Goal: Use online tool/utility: Utilize a website feature to perform a specific function

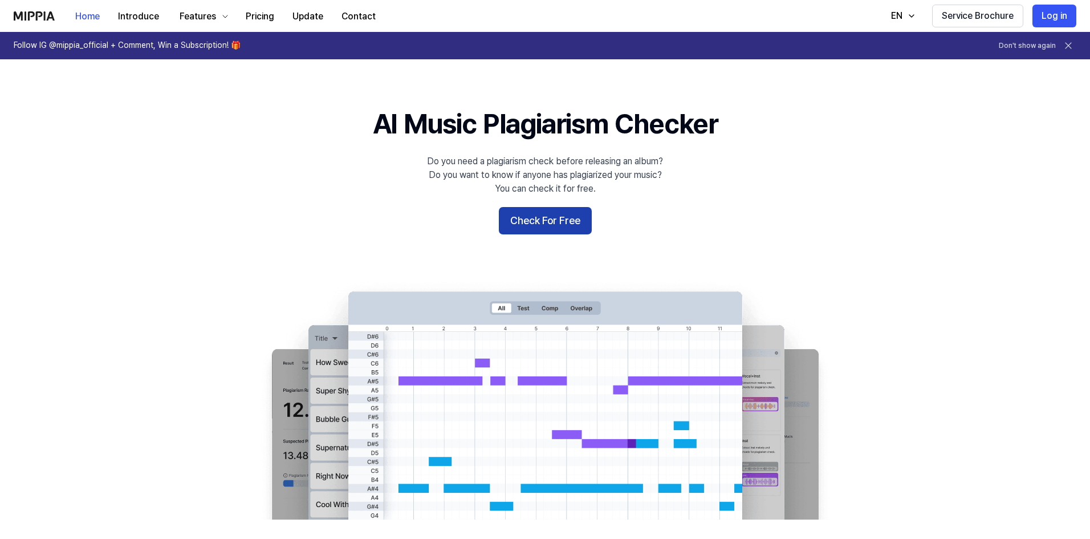
click at [575, 218] on button "Check For Free" at bounding box center [545, 220] width 93 height 27
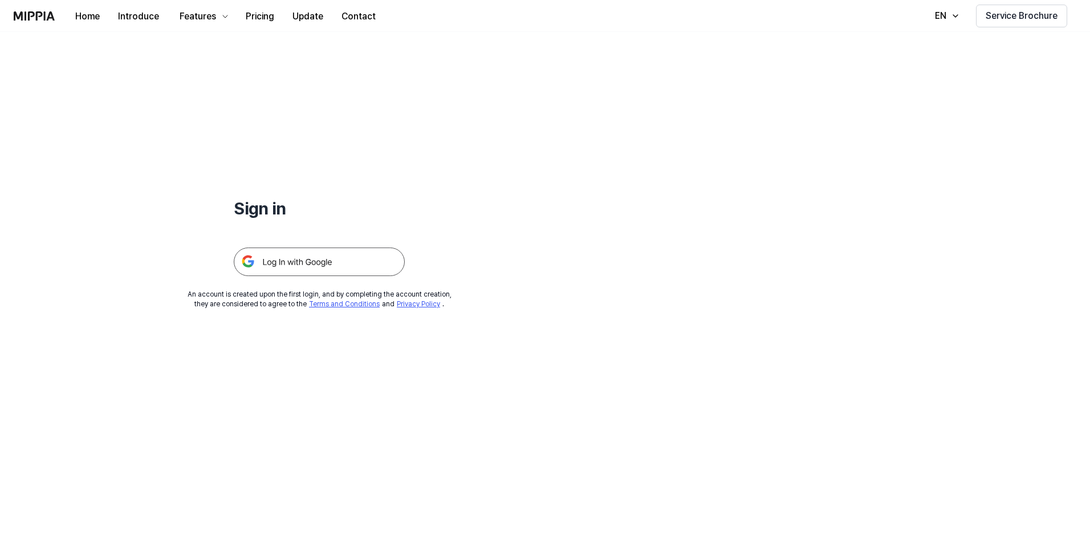
click at [312, 267] on img at bounding box center [319, 261] width 171 height 29
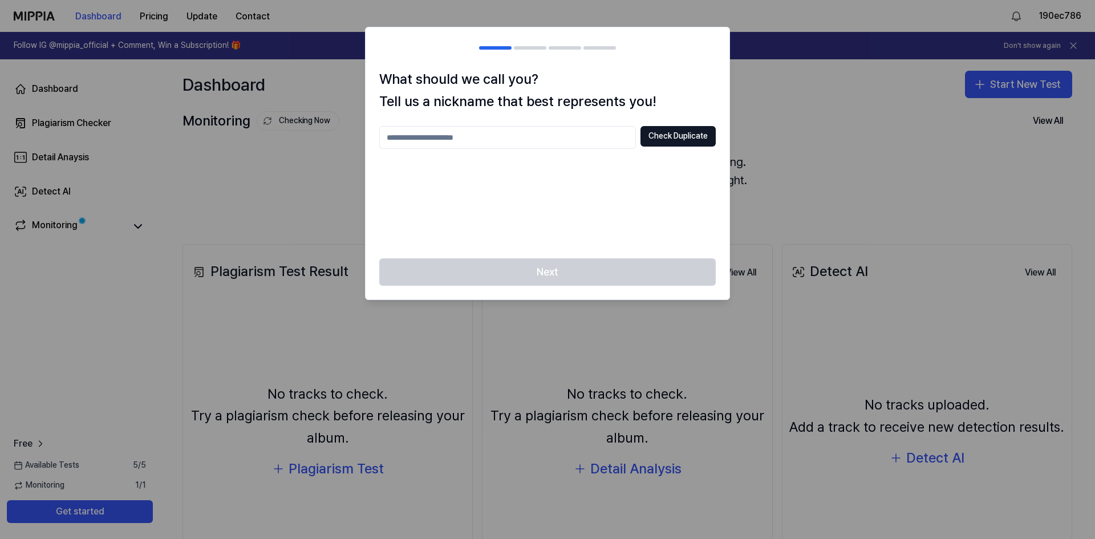
click at [517, 142] on input "text" at bounding box center [507, 137] width 257 height 23
type input "*******"
click at [671, 136] on button "Check Duplicate" at bounding box center [677, 136] width 75 height 21
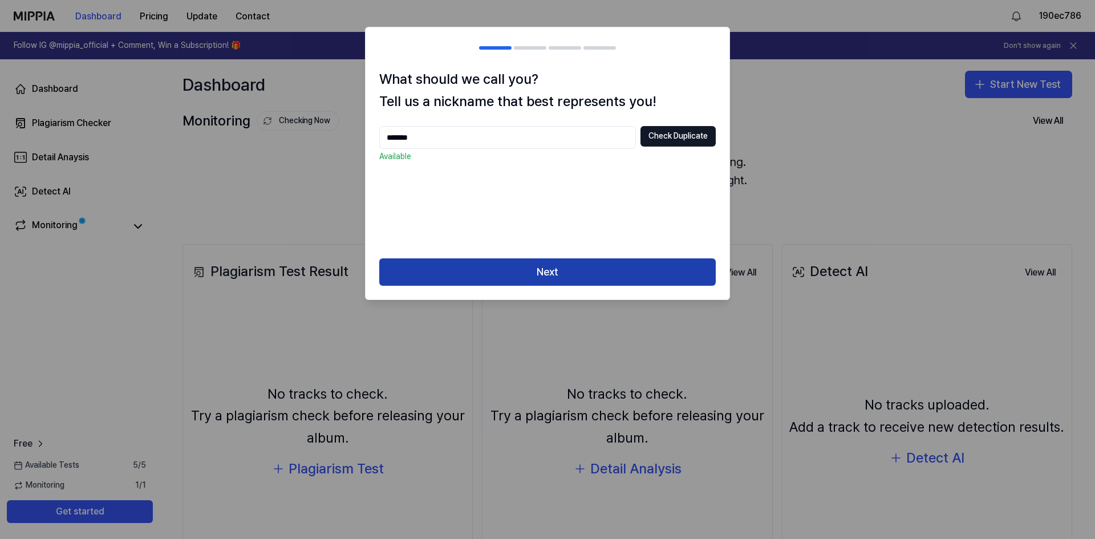
click at [547, 265] on button "Next" at bounding box center [547, 271] width 336 height 27
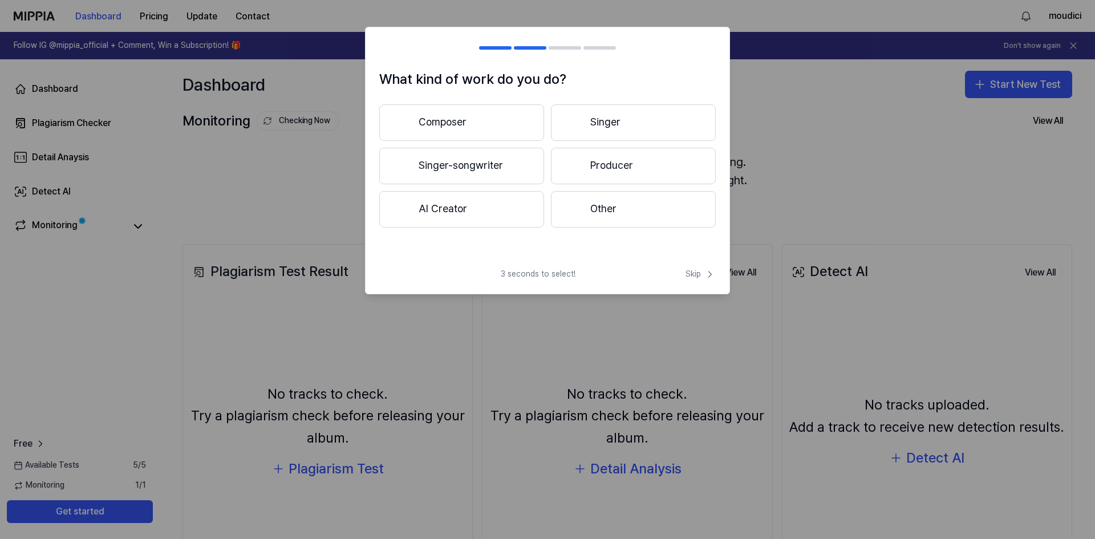
click at [463, 211] on button "AI Creator" at bounding box center [461, 209] width 165 height 36
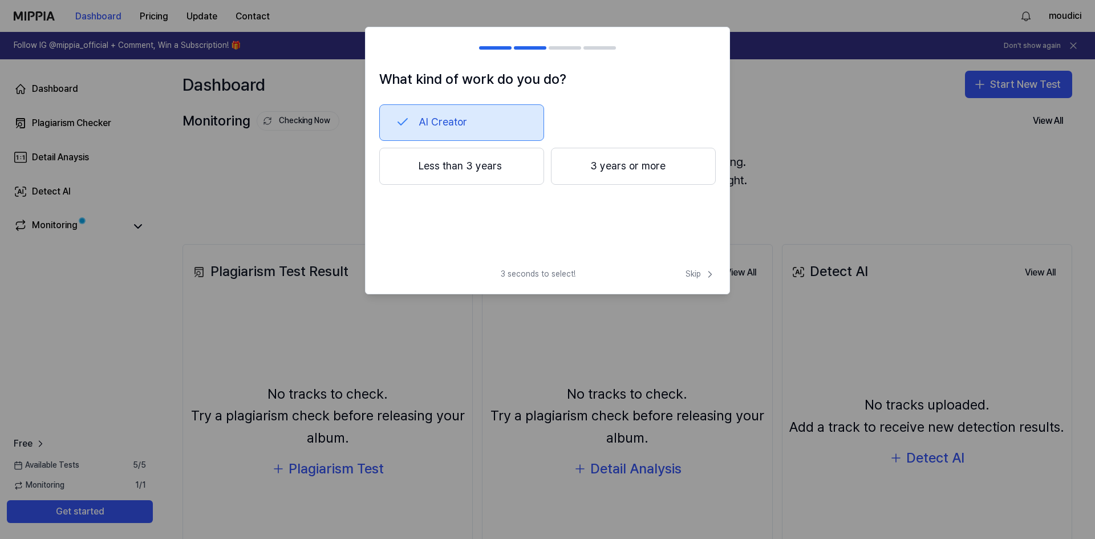
click at [472, 177] on button "Less than 3 years" at bounding box center [461, 167] width 165 height 38
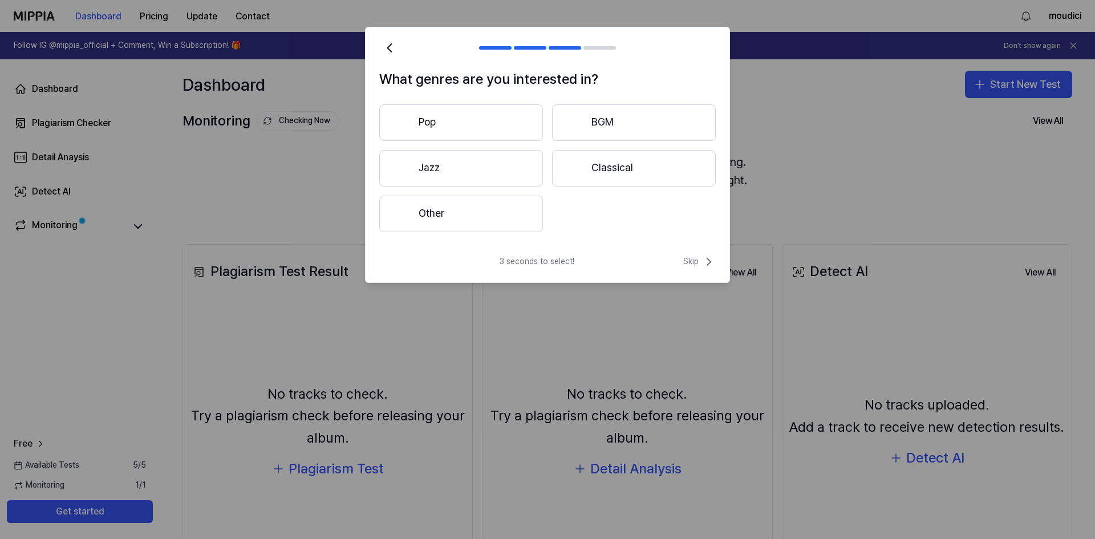
click at [497, 213] on button "Other" at bounding box center [461, 214] width 164 height 36
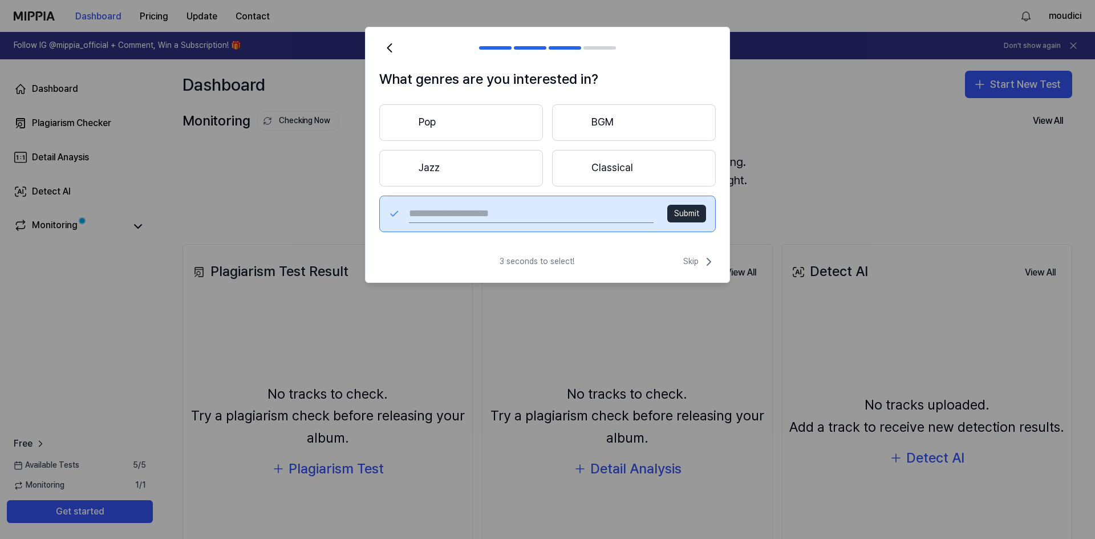
click at [509, 115] on button "Pop" at bounding box center [461, 122] width 164 height 36
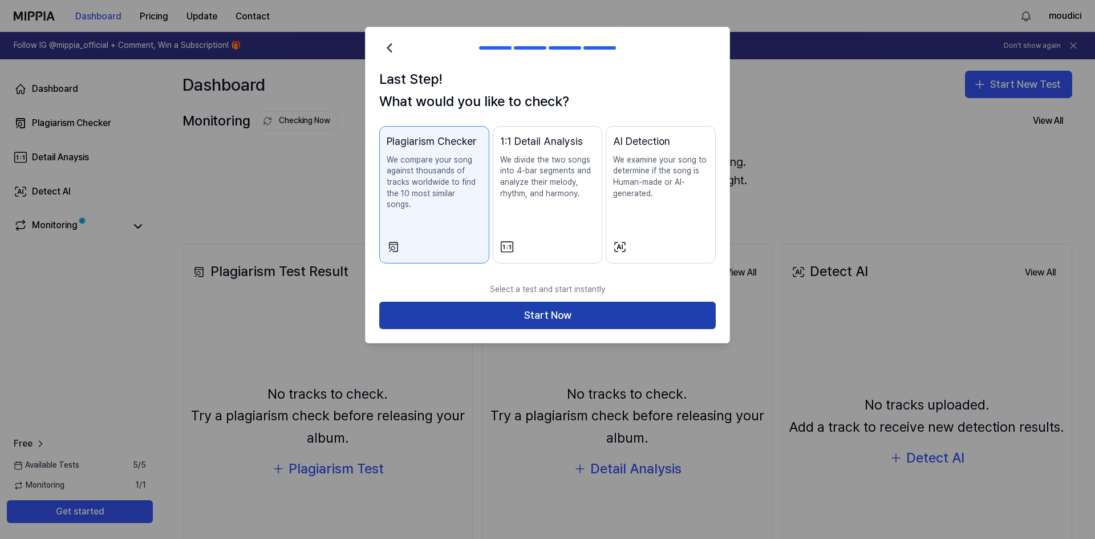
click at [556, 302] on button "Start Now" at bounding box center [547, 315] width 336 height 27
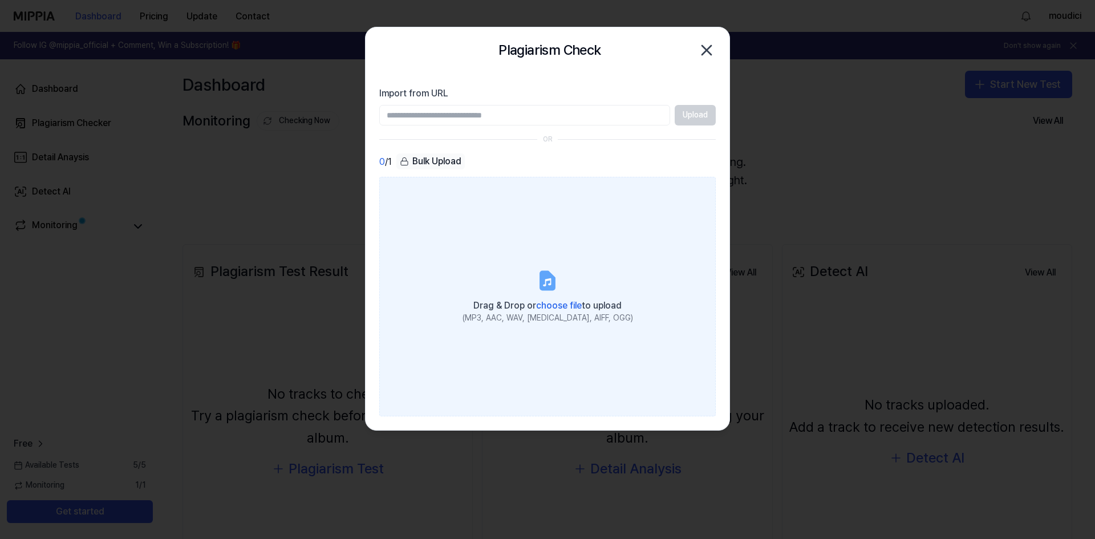
click at [556, 284] on icon at bounding box center [547, 280] width 23 height 23
click at [0, 0] on input "Drag & Drop or choose file to upload (MP3, AAC, WAV, [MEDICAL_DATA], AIFF, OGG)" at bounding box center [0, 0] width 0 height 0
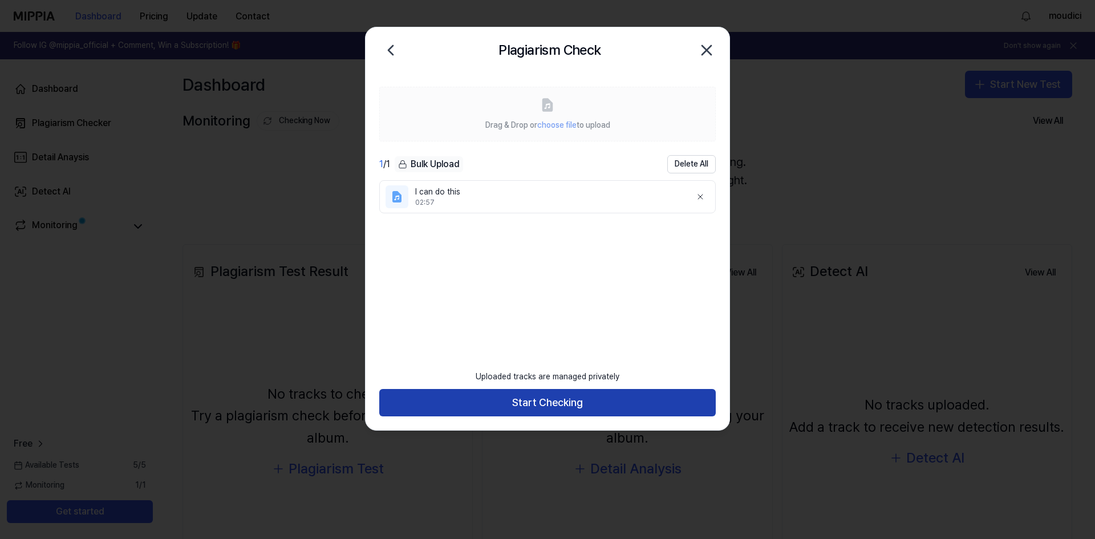
click at [558, 409] on button "Start Checking" at bounding box center [547, 402] width 336 height 27
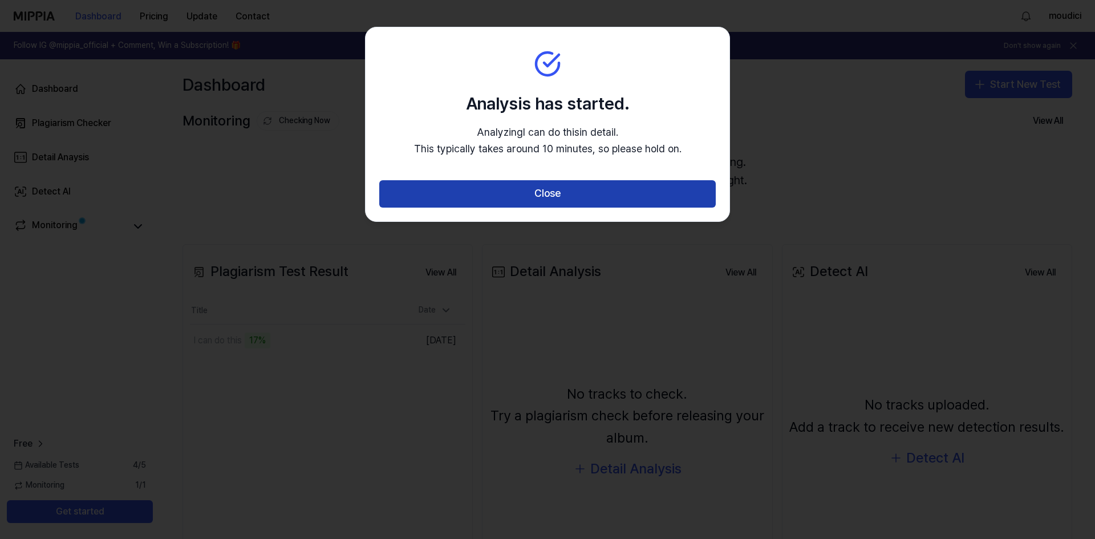
click at [564, 190] on button "Close" at bounding box center [547, 193] width 336 height 27
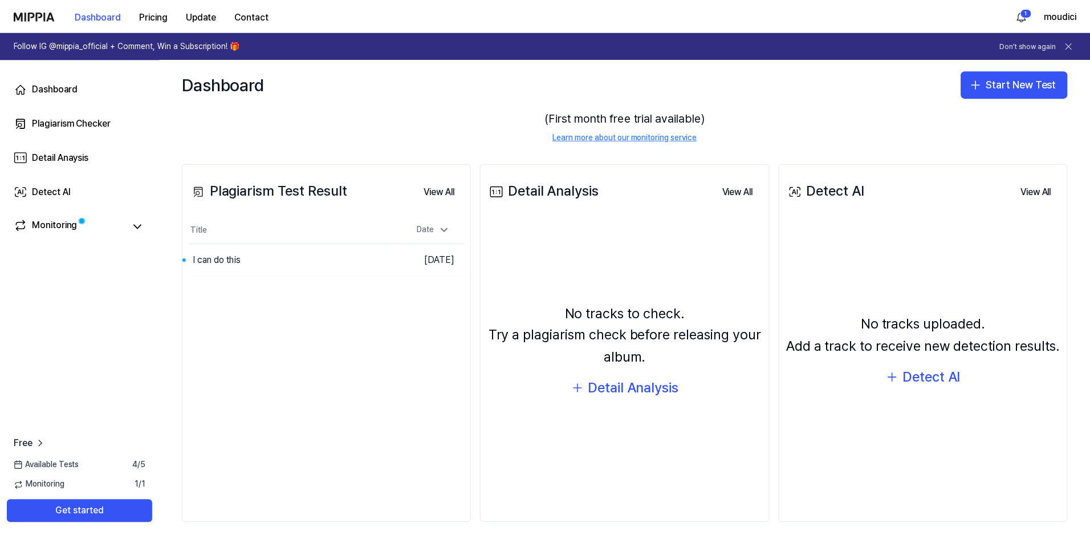
scroll to position [87, 0]
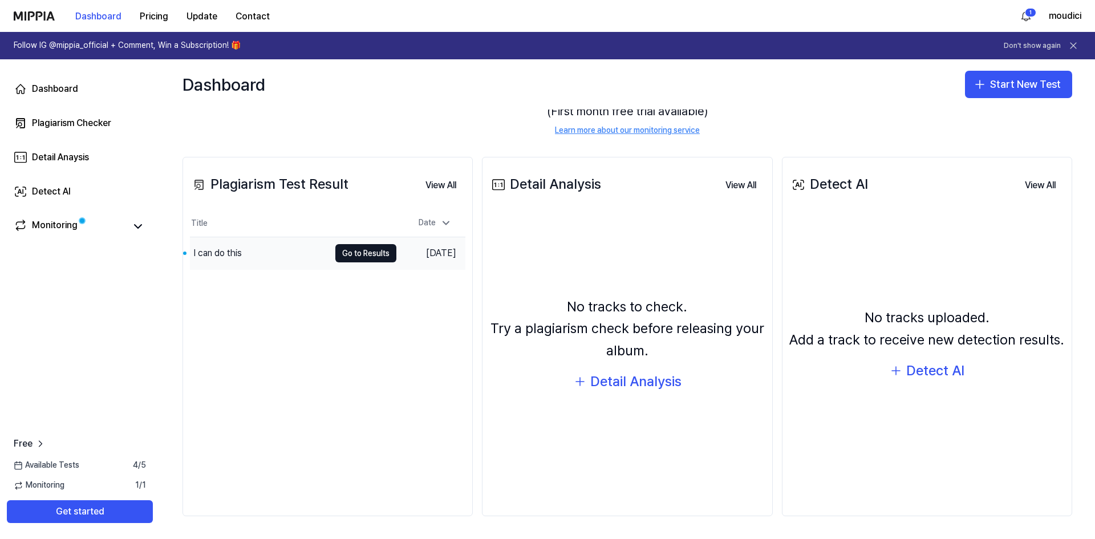
click at [226, 257] on div "I can do this" at bounding box center [217, 253] width 48 height 14
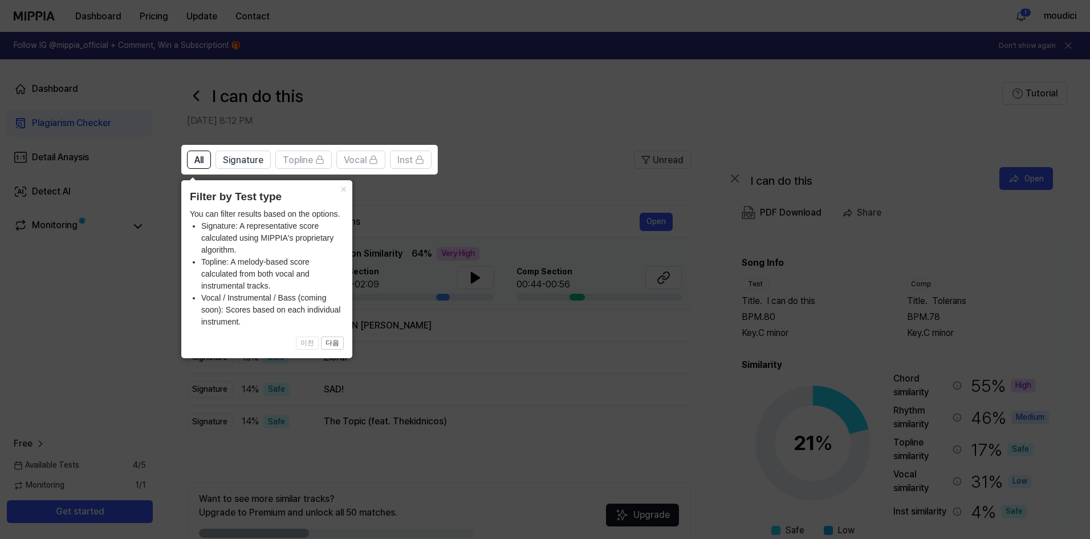
click at [533, 198] on icon at bounding box center [547, 269] width 1095 height 539
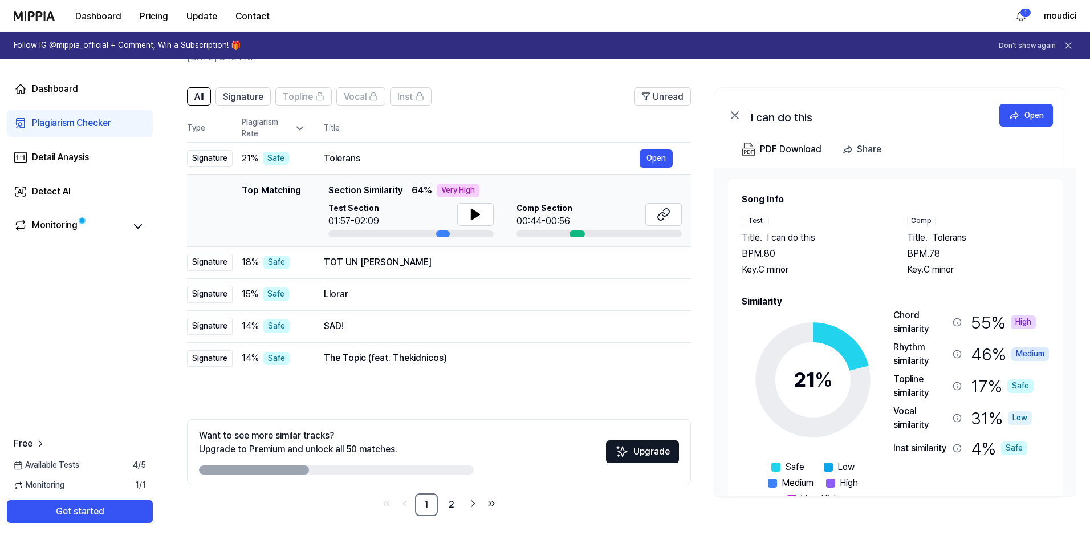
scroll to position [35, 0]
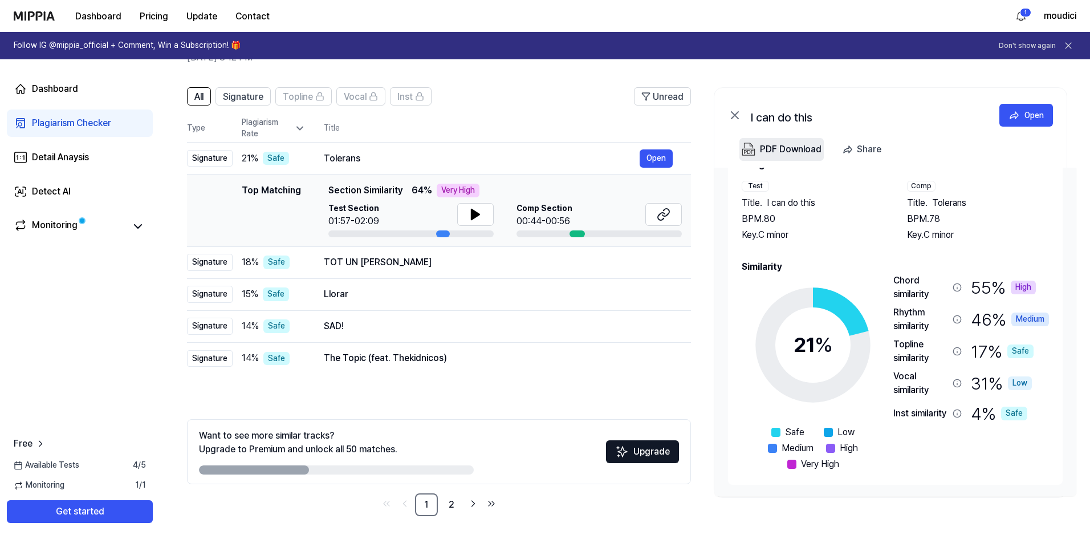
click at [801, 149] on div "PDF Download" at bounding box center [791, 149] width 62 height 15
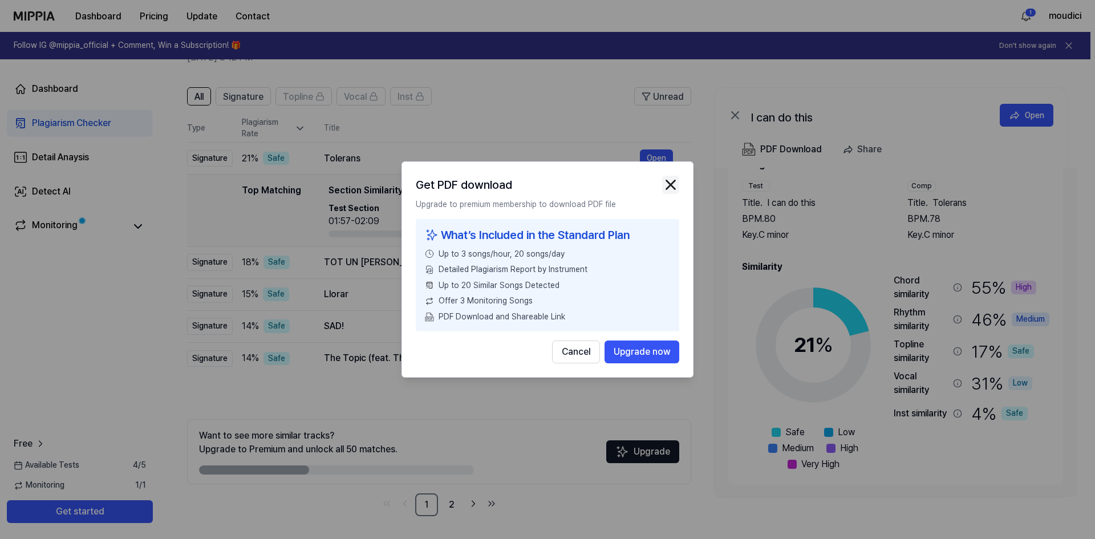
click at [673, 185] on img "button" at bounding box center [670, 184] width 17 height 17
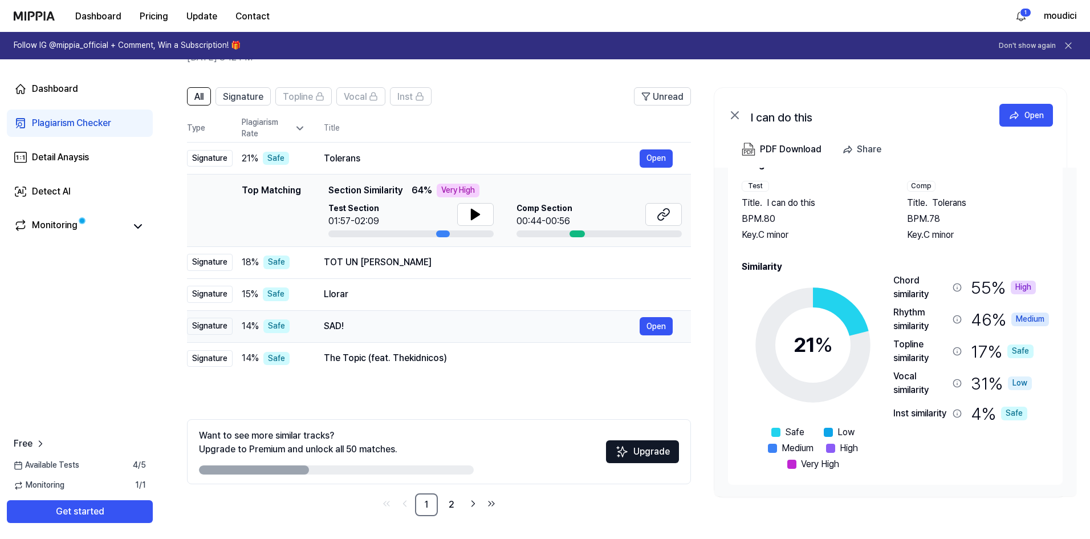
scroll to position [6, 0]
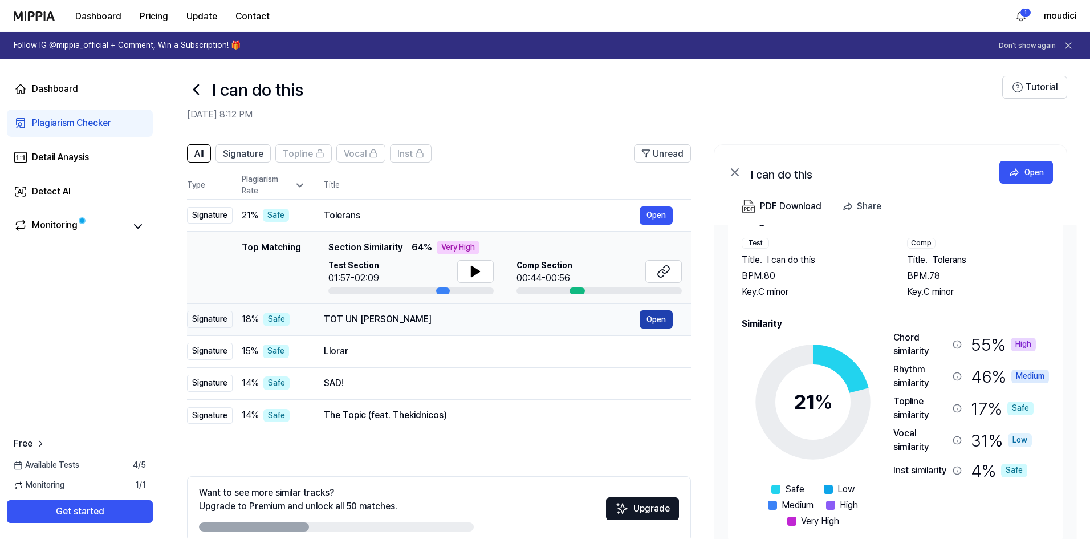
click at [664, 319] on button "Open" at bounding box center [656, 319] width 33 height 18
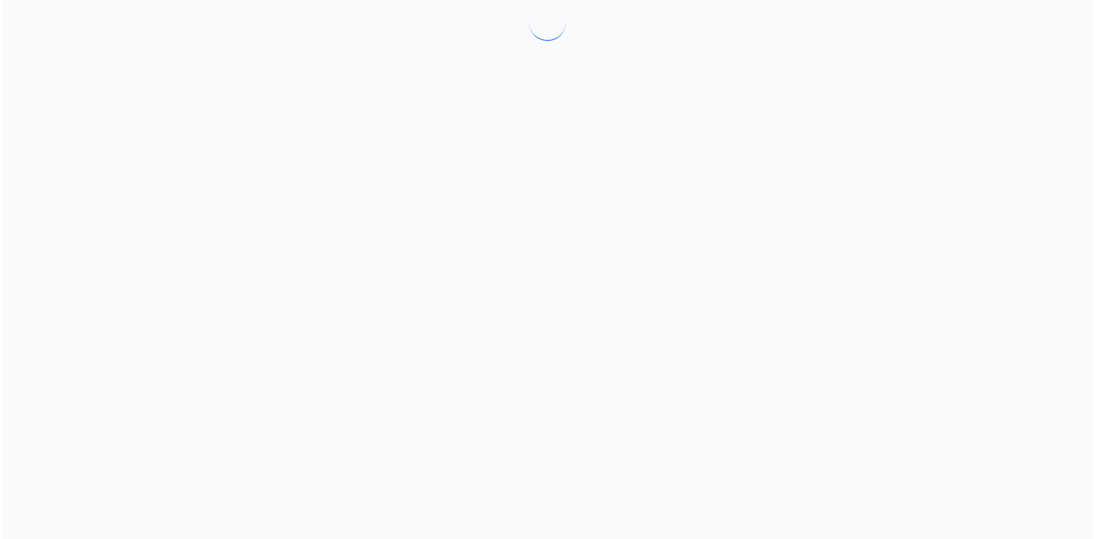
scroll to position [0, 0]
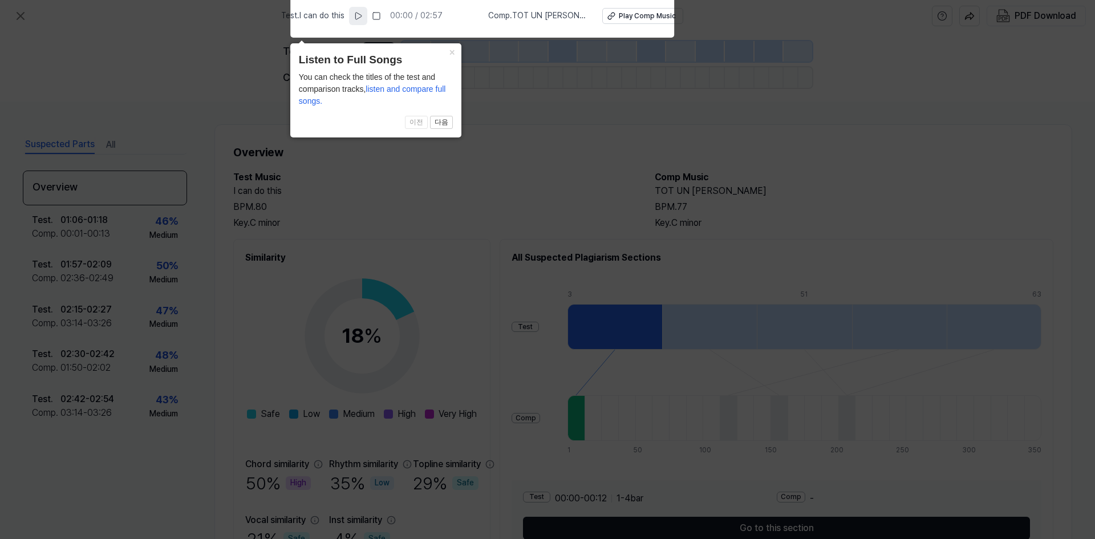
click at [367, 10] on button at bounding box center [358, 16] width 18 height 18
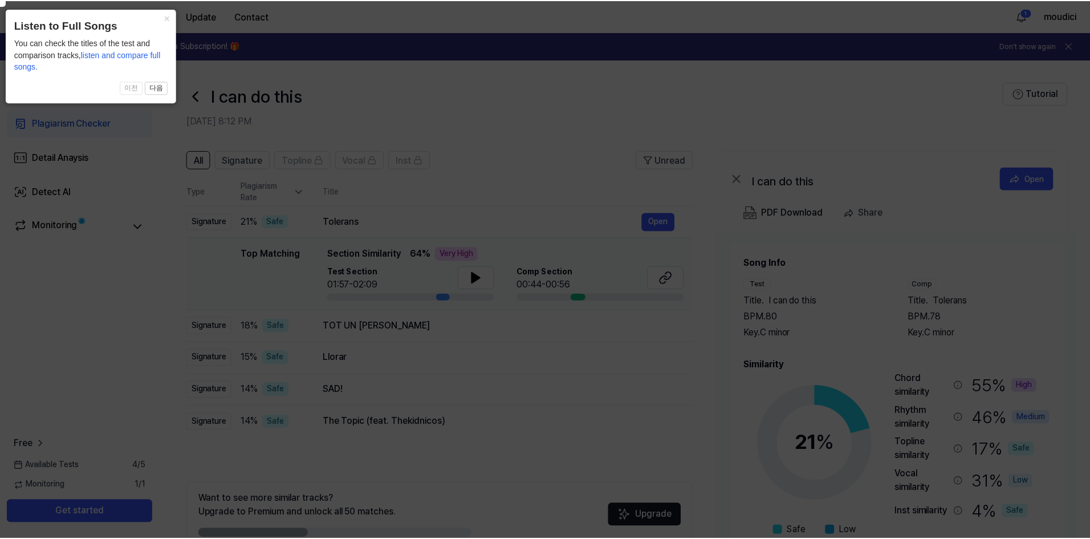
scroll to position [6, 0]
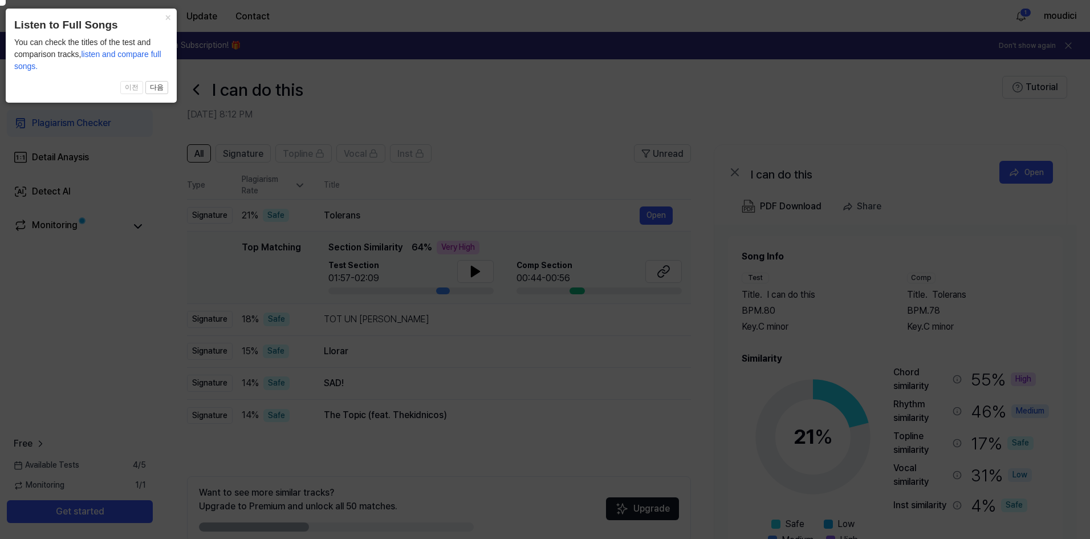
click at [471, 182] on icon at bounding box center [544, 266] width 1100 height 545
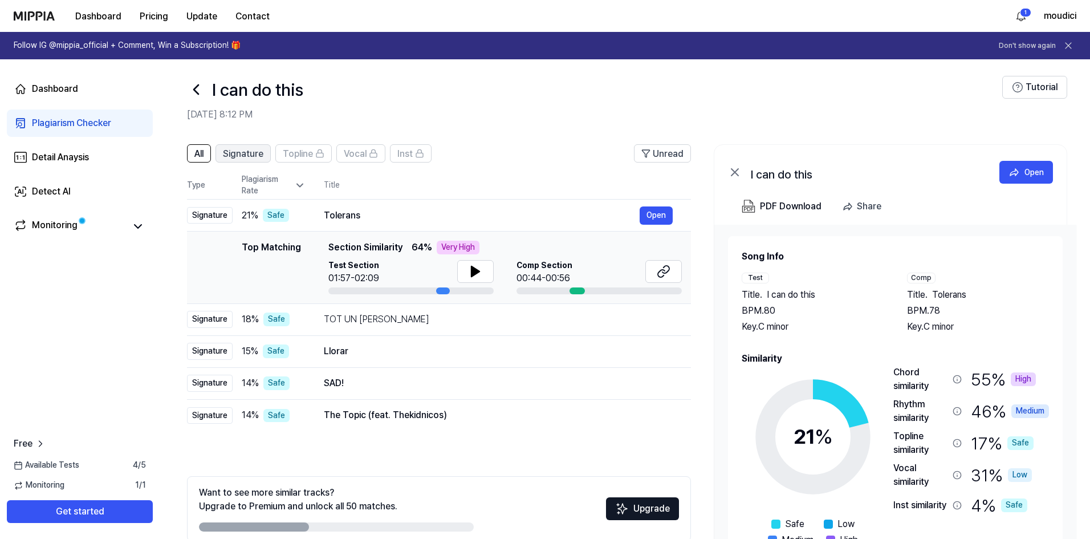
click at [243, 153] on span "Signature" at bounding box center [243, 154] width 40 height 14
click at [197, 153] on span "All" at bounding box center [198, 154] width 9 height 14
click at [298, 184] on icon at bounding box center [299, 185] width 11 height 11
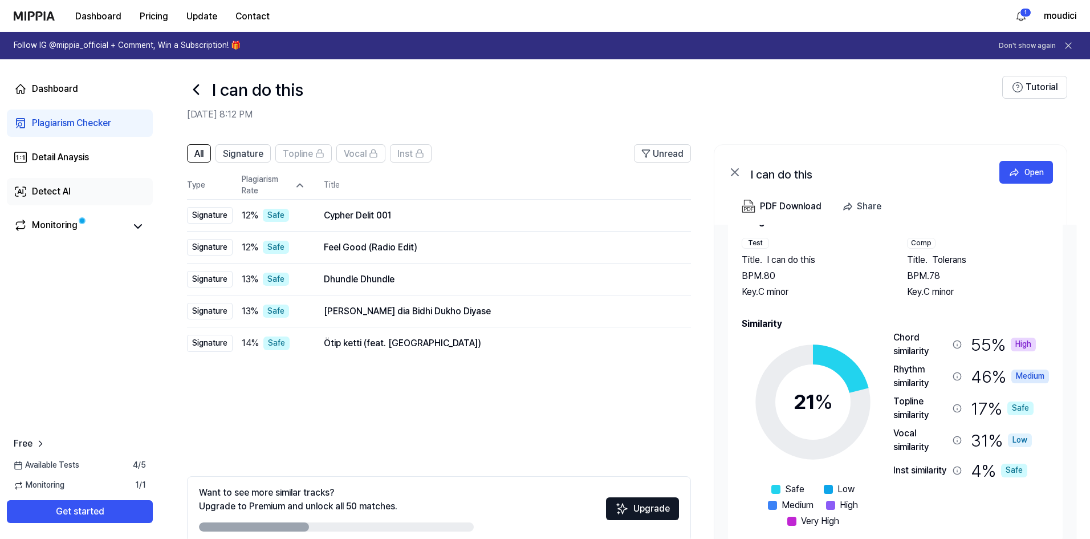
click at [56, 195] on div "Detect AI" at bounding box center [51, 192] width 39 height 14
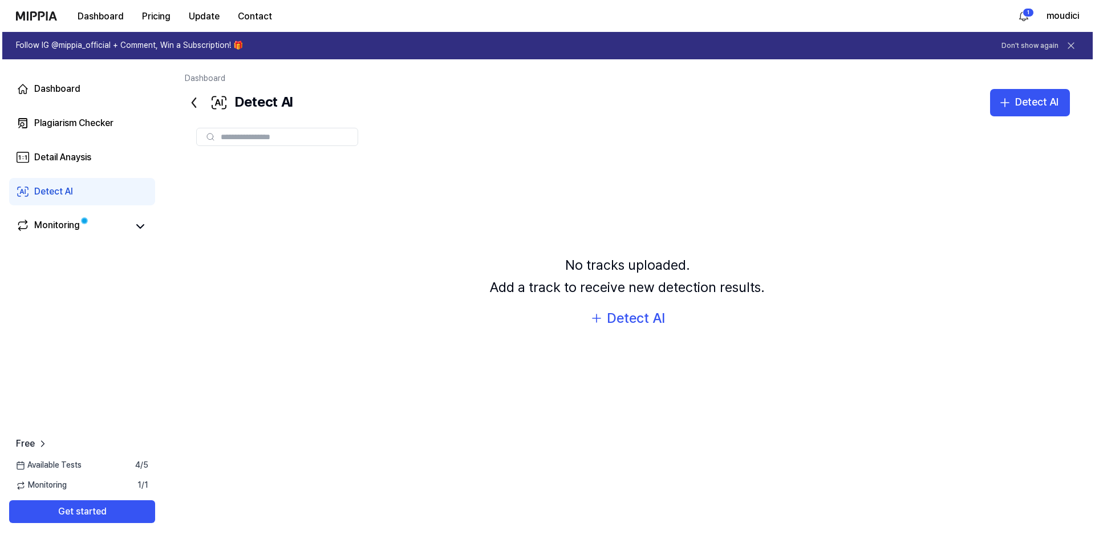
scroll to position [0, 0]
click at [628, 318] on div "Detect AI" at bounding box center [636, 318] width 58 height 22
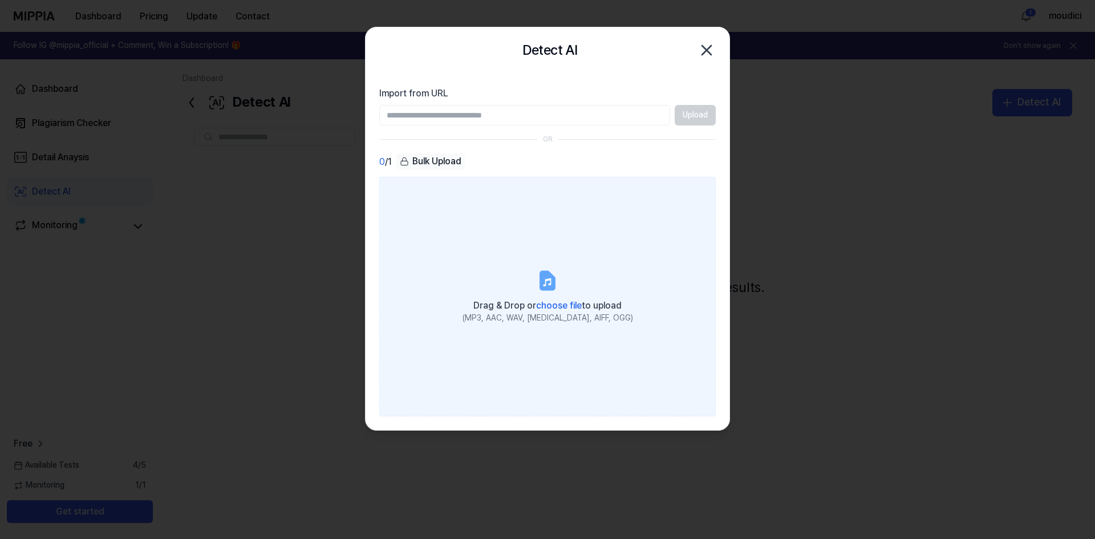
click at [539, 267] on label "Drag & Drop or choose file to upload (MP3, AAC, WAV, [MEDICAL_DATA], AIFF, OGG)" at bounding box center [547, 296] width 336 height 239
click at [0, 0] on input "Drag & Drop or choose file to upload (MP3, AAC, WAV, [MEDICAL_DATA], AIFF, OGG)" at bounding box center [0, 0] width 0 height 0
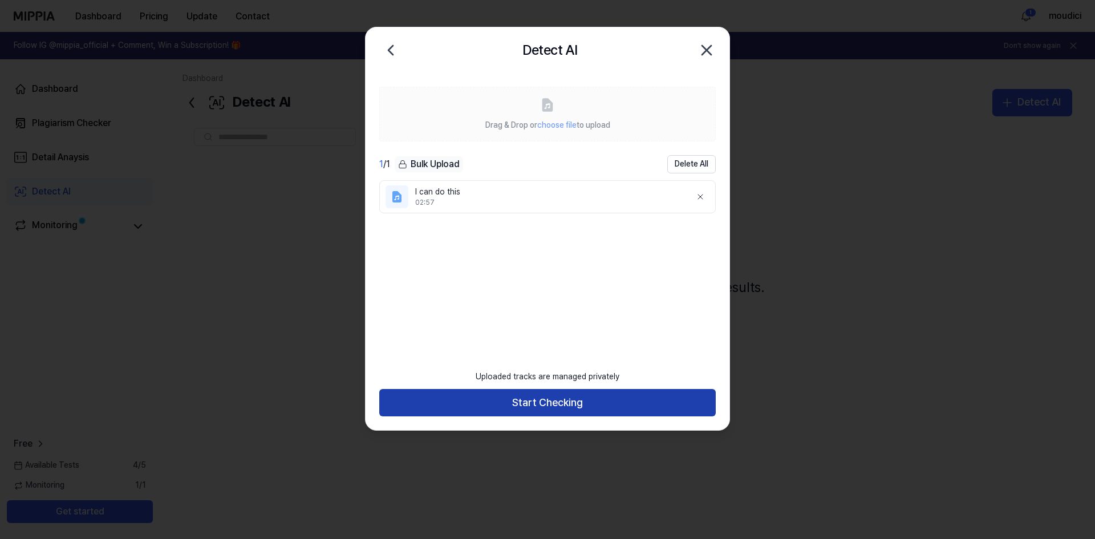
click at [552, 403] on button "Start Checking" at bounding box center [547, 402] width 336 height 27
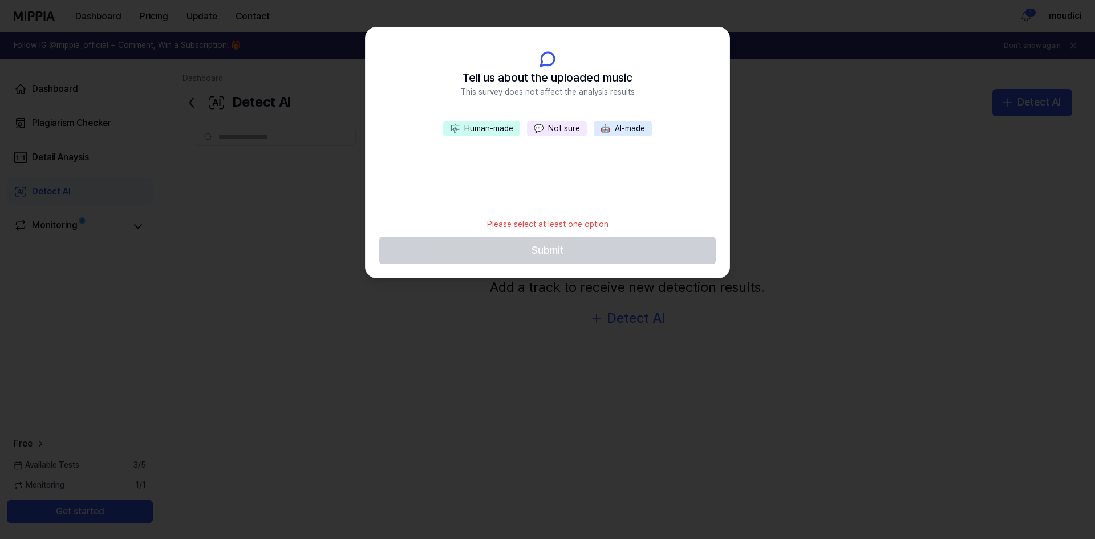
click at [562, 130] on button "💬 Not sure" at bounding box center [557, 129] width 60 height 16
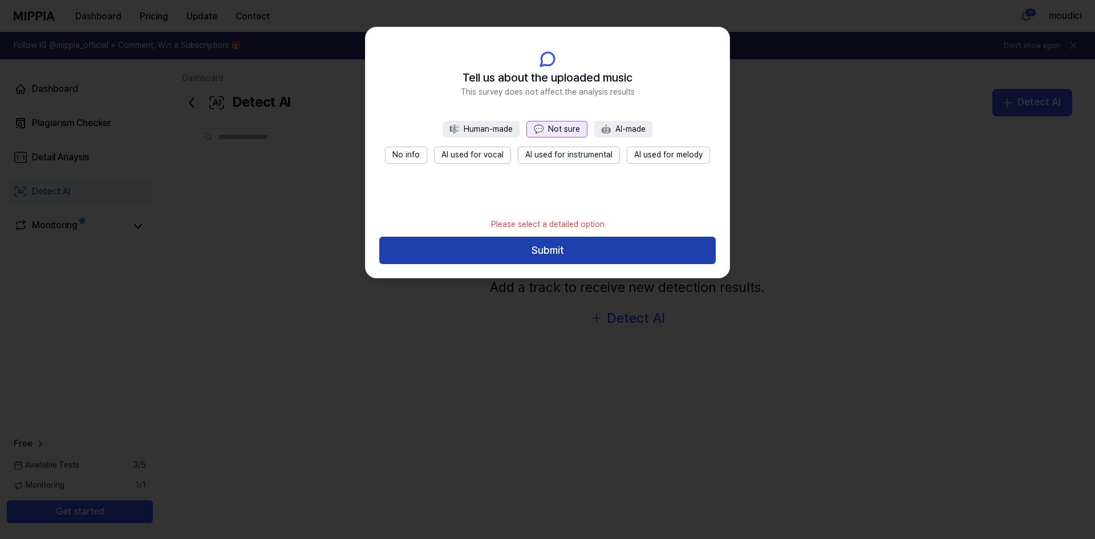
click at [549, 255] on button "Submit" at bounding box center [547, 250] width 336 height 27
